Goal: Information Seeking & Learning: Learn about a topic

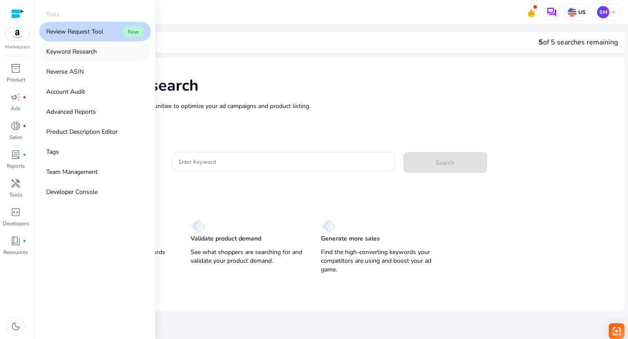
click at [64, 51] on p "Keyword Research" at bounding box center [71, 51] width 51 height 9
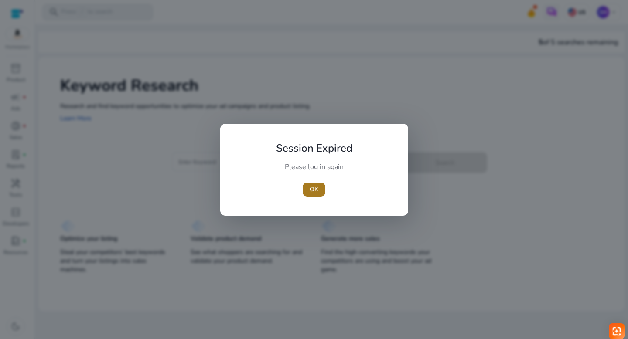
click at [313, 191] on span "OK" at bounding box center [314, 189] width 9 height 9
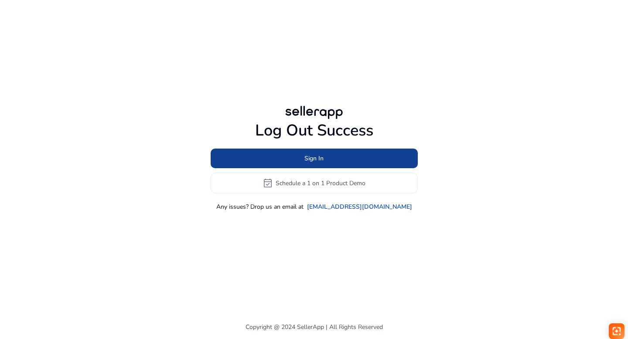
click at [298, 158] on span at bounding box center [314, 158] width 207 height 21
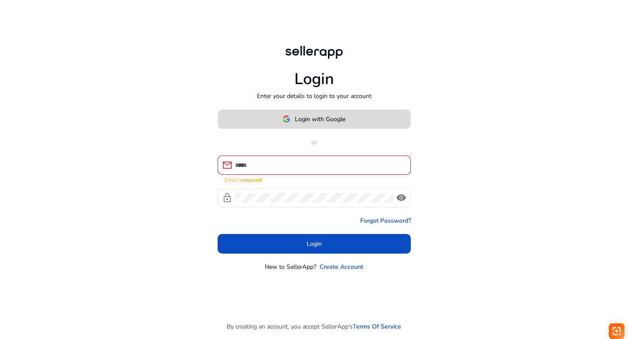
click at [303, 123] on span "Login with Google" at bounding box center [320, 119] width 51 height 9
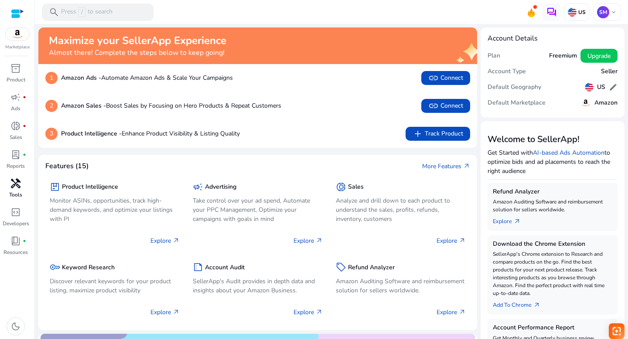
click at [17, 187] on span "handyman" at bounding box center [15, 183] width 10 height 10
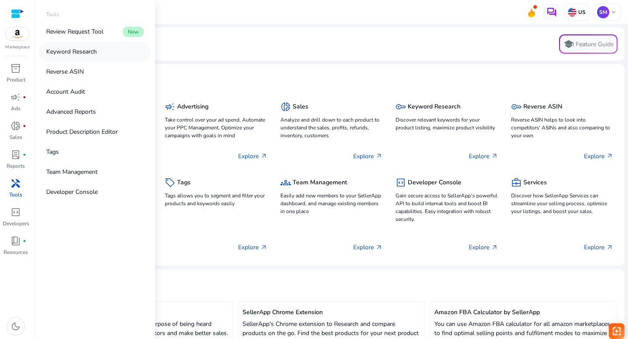
click at [61, 52] on p "Keyword Research" at bounding box center [71, 51] width 51 height 9
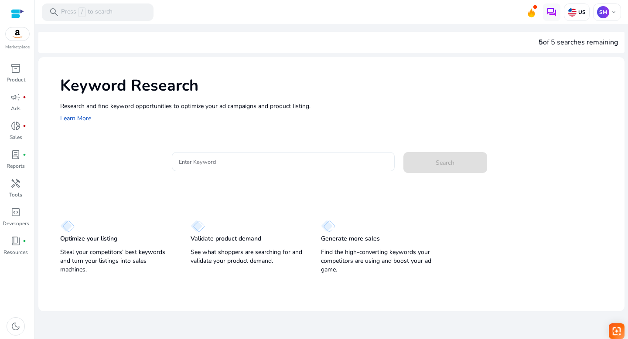
click at [192, 163] on input "Enter Keyword" at bounding box center [283, 162] width 209 height 10
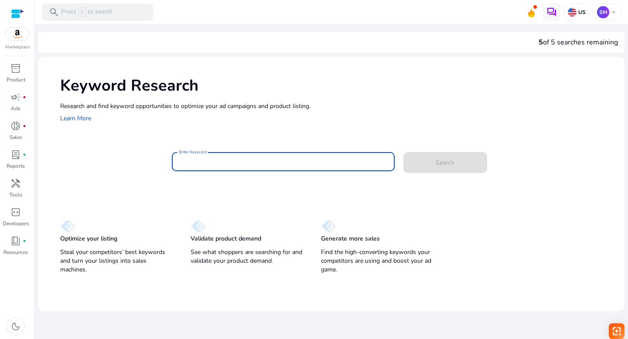
paste input "**********"
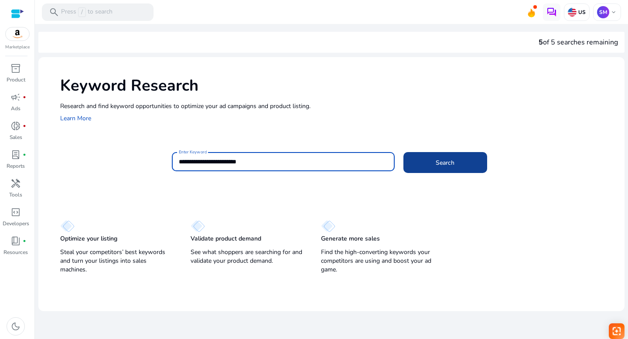
type input "**********"
click at [441, 161] on span "Search" at bounding box center [445, 162] width 19 height 9
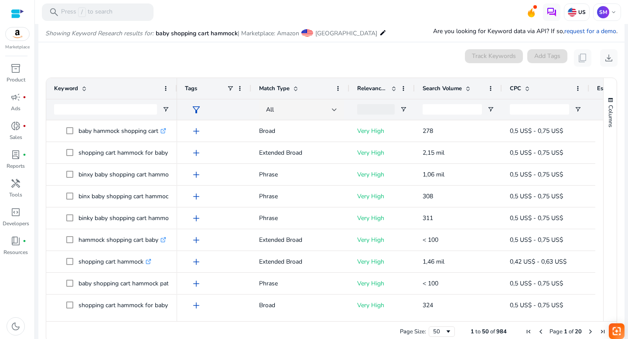
scroll to position [104, 0]
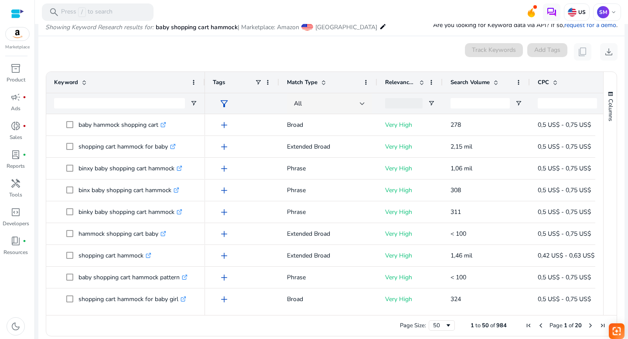
drag, startPoint x: 176, startPoint y: 81, endPoint x: 204, endPoint y: 82, distance: 27.9
click at [204, 82] on div at bounding box center [204, 82] width 3 height 21
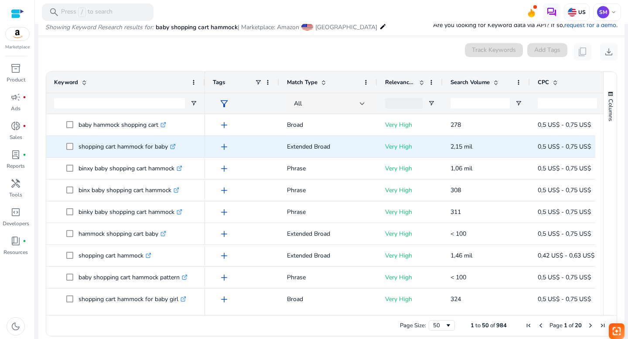
click at [174, 146] on icon ".st0{fill:#2c8af8}" at bounding box center [173, 147] width 6 height 6
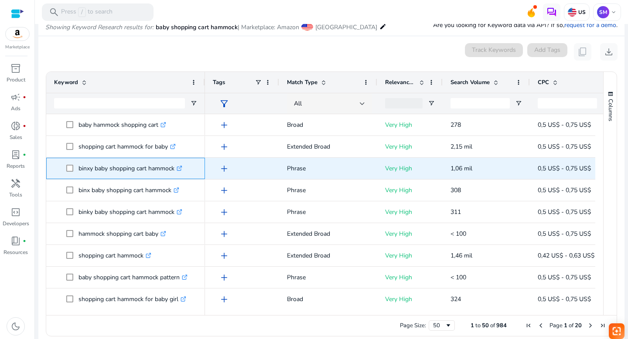
click at [181, 168] on icon ".st0{fill:#2c8af8}" at bounding box center [180, 169] width 6 height 6
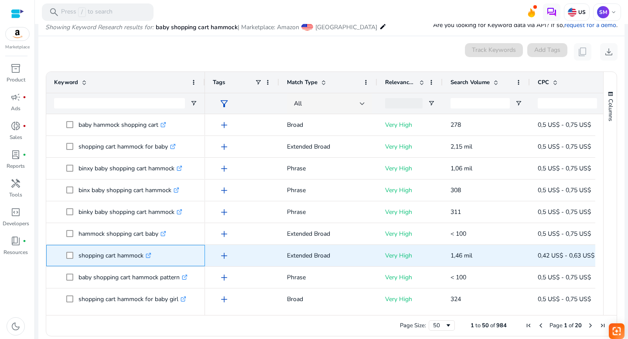
click at [149, 255] on icon ".st0{fill:#2c8af8}" at bounding box center [149, 256] width 6 height 6
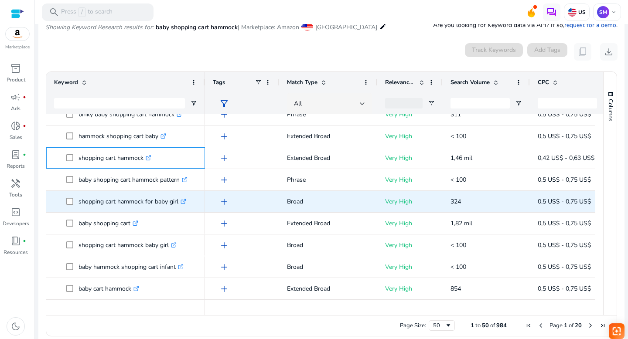
scroll to position [106, 0]
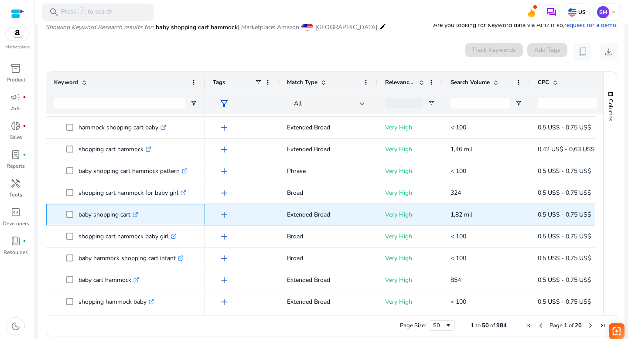
click at [137, 214] on icon ".st0{fill:#2c8af8}" at bounding box center [136, 215] width 6 height 6
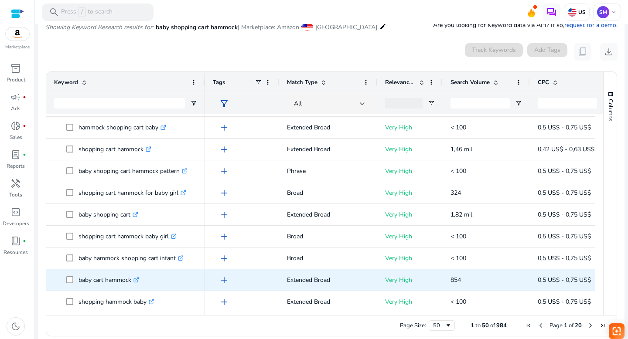
click at [139, 278] on icon ".st0{fill:#2c8af8}" at bounding box center [136, 280] width 6 height 6
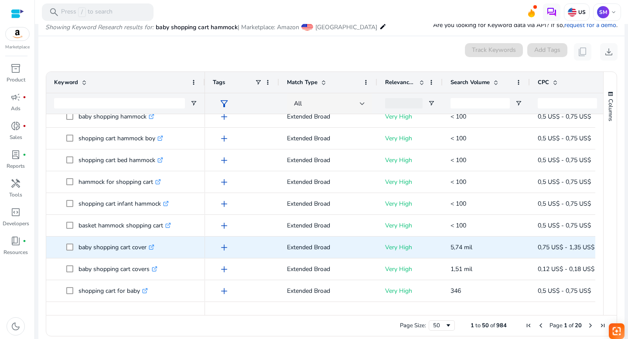
scroll to position [455, 0]
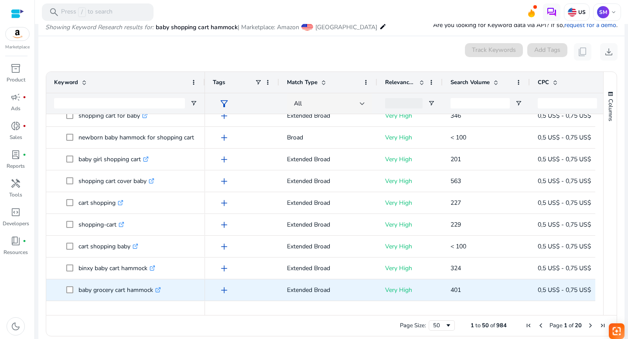
click at [161, 289] on icon ".st0{fill:#2c8af8}" at bounding box center [158, 290] width 6 height 6
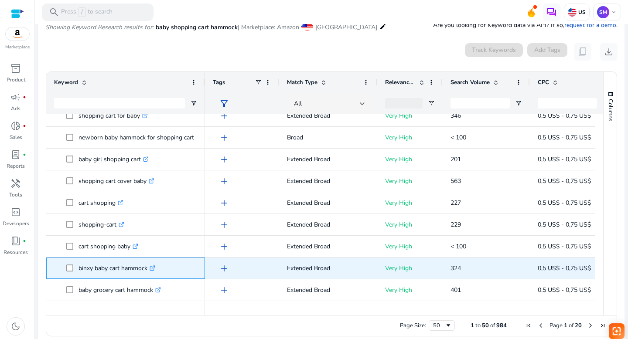
click at [155, 266] on icon ".st0{fill:#2c8af8}" at bounding box center [153, 269] width 6 height 6
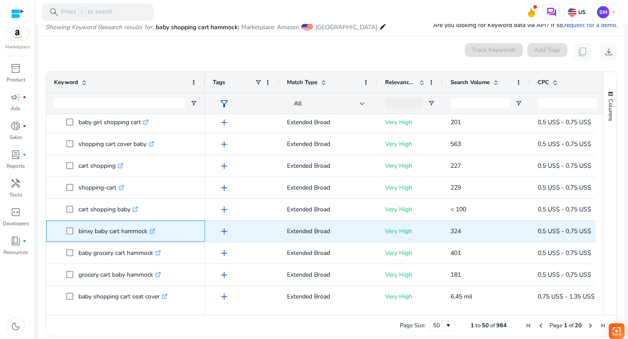
scroll to position [664, 0]
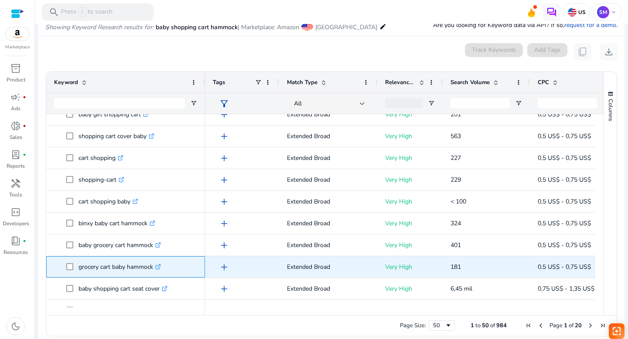
click at [161, 263] on link ".st0{fill:#2c8af8}" at bounding box center [157, 267] width 8 height 8
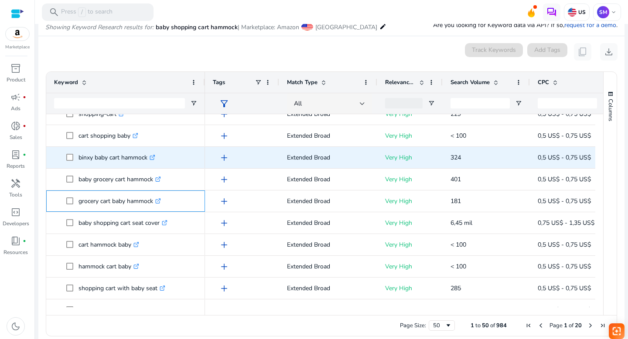
scroll to position [736, 0]
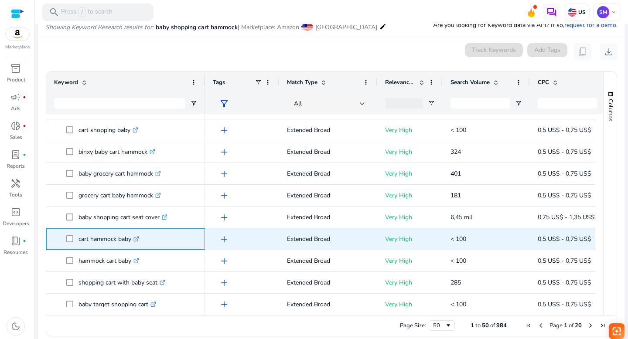
click at [138, 238] on icon ".st0{fill:#2c8af8}" at bounding box center [136, 239] width 6 height 6
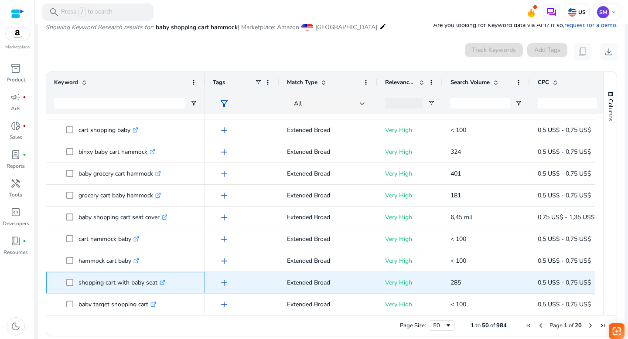
click at [165, 281] on icon ".st0{fill:#2c8af8}" at bounding box center [163, 283] width 6 height 6
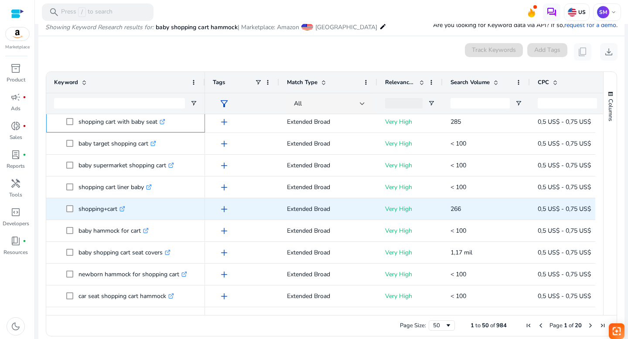
scroll to position [112, 0]
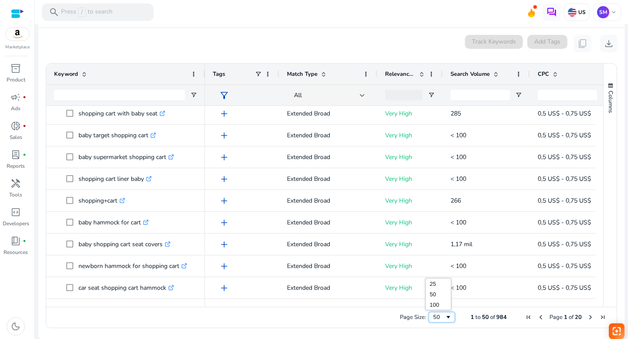
click at [445, 318] on span "Page Size" at bounding box center [448, 317] width 7 height 7
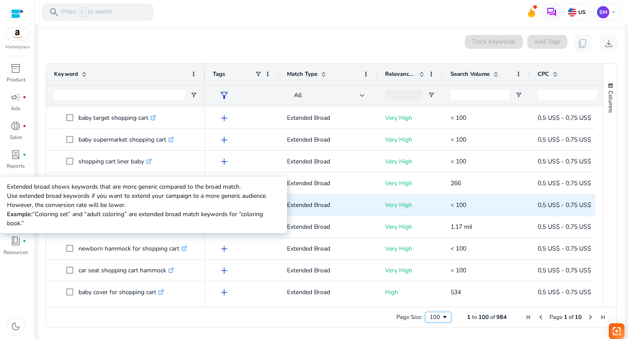
scroll to position [918, 0]
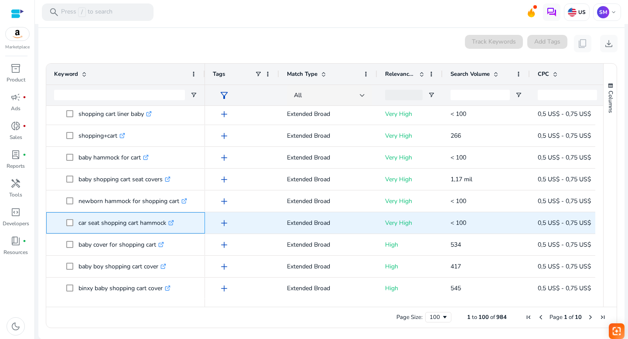
click at [174, 222] on icon ".st0{fill:#2c8af8}" at bounding box center [171, 223] width 6 height 6
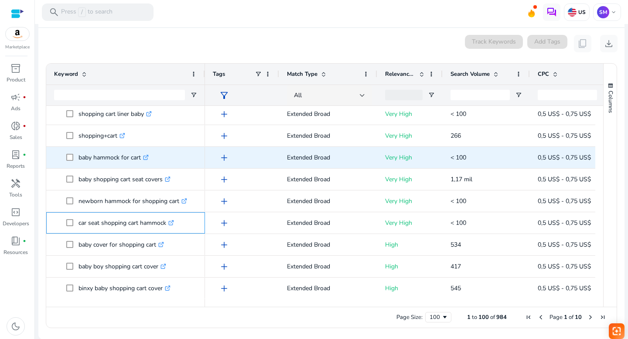
scroll to position [839, 0]
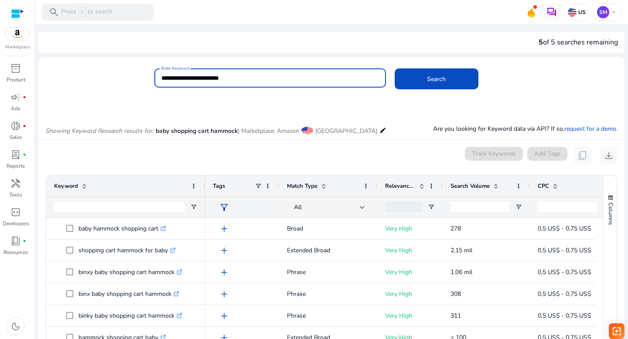
drag, startPoint x: 244, startPoint y: 78, endPoint x: 160, endPoint y: 78, distance: 83.7
click at [161, 78] on input "**********" at bounding box center [270, 78] width 218 height 10
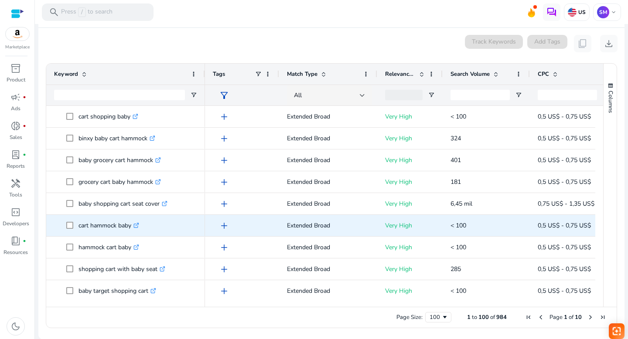
scroll to position [763, 0]
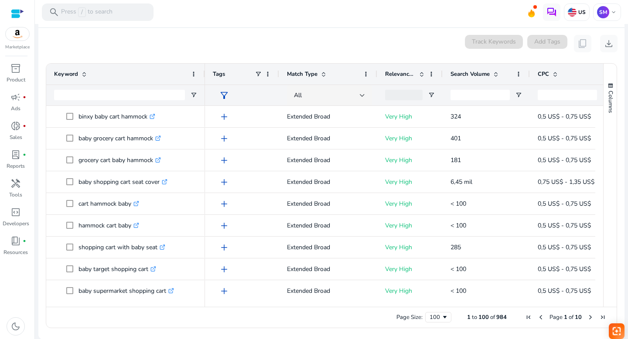
click at [392, 44] on div "0 keyword(s) selected Track Keywords Add Tags content_copy download" at bounding box center [331, 43] width 572 height 17
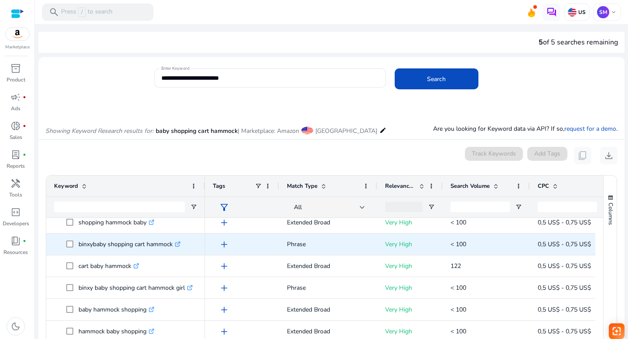
scroll to position [0, 0]
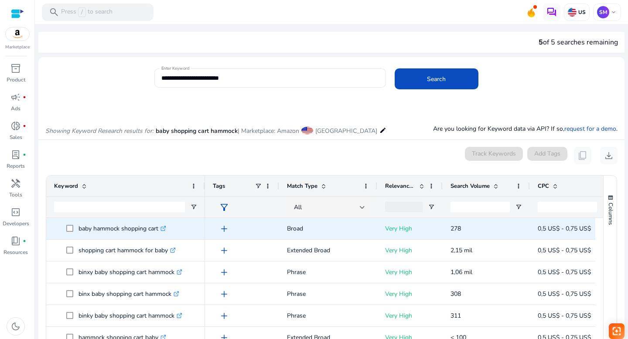
click at [166, 228] on icon at bounding box center [164, 227] width 3 height 3
